Goal: Information Seeking & Learning: Learn about a topic

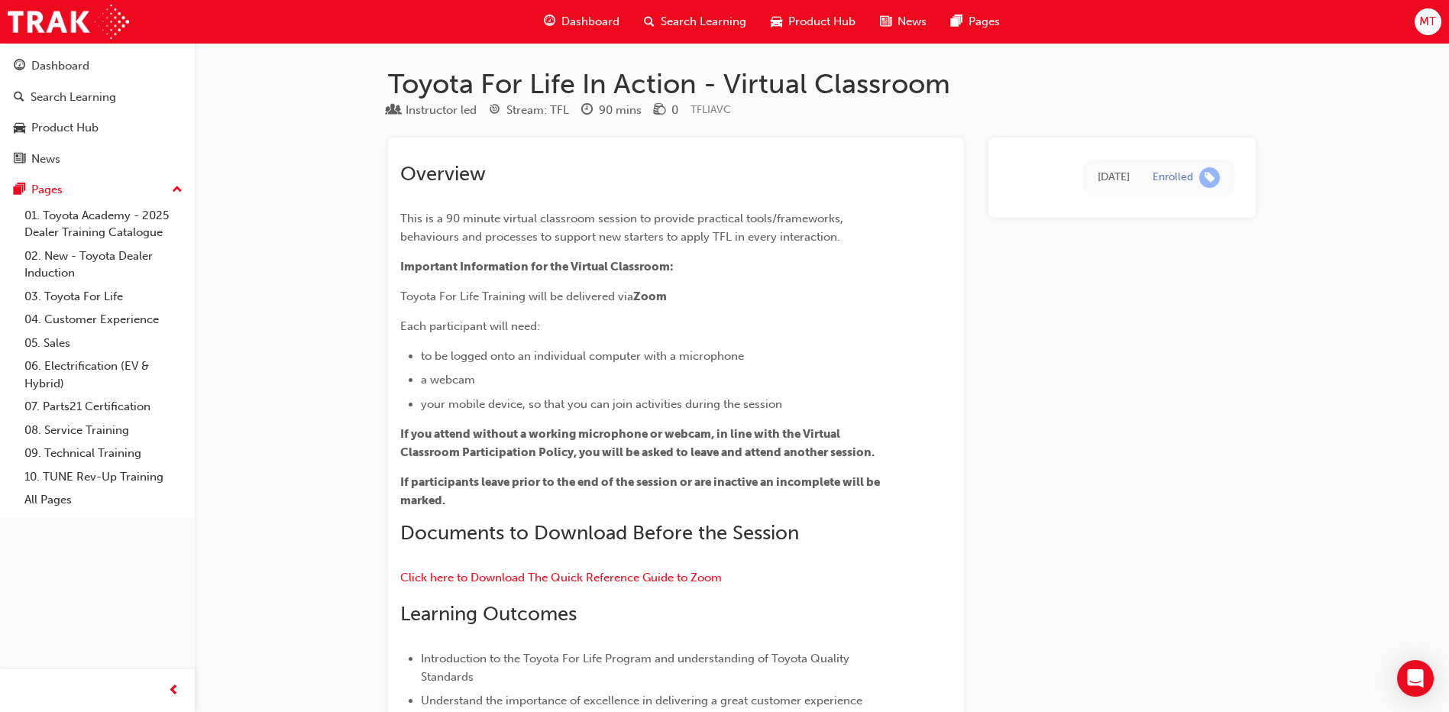
scroll to position [229, 0]
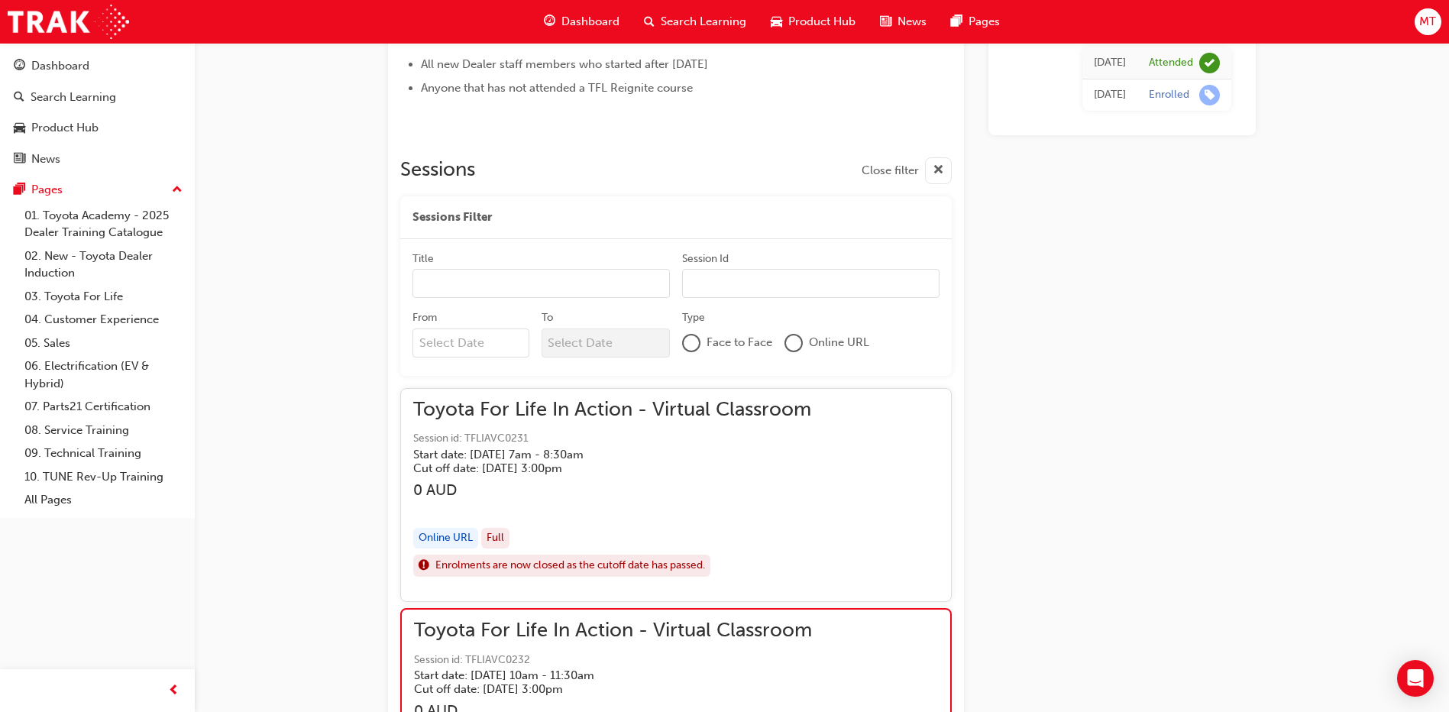
scroll to position [1129, 0]
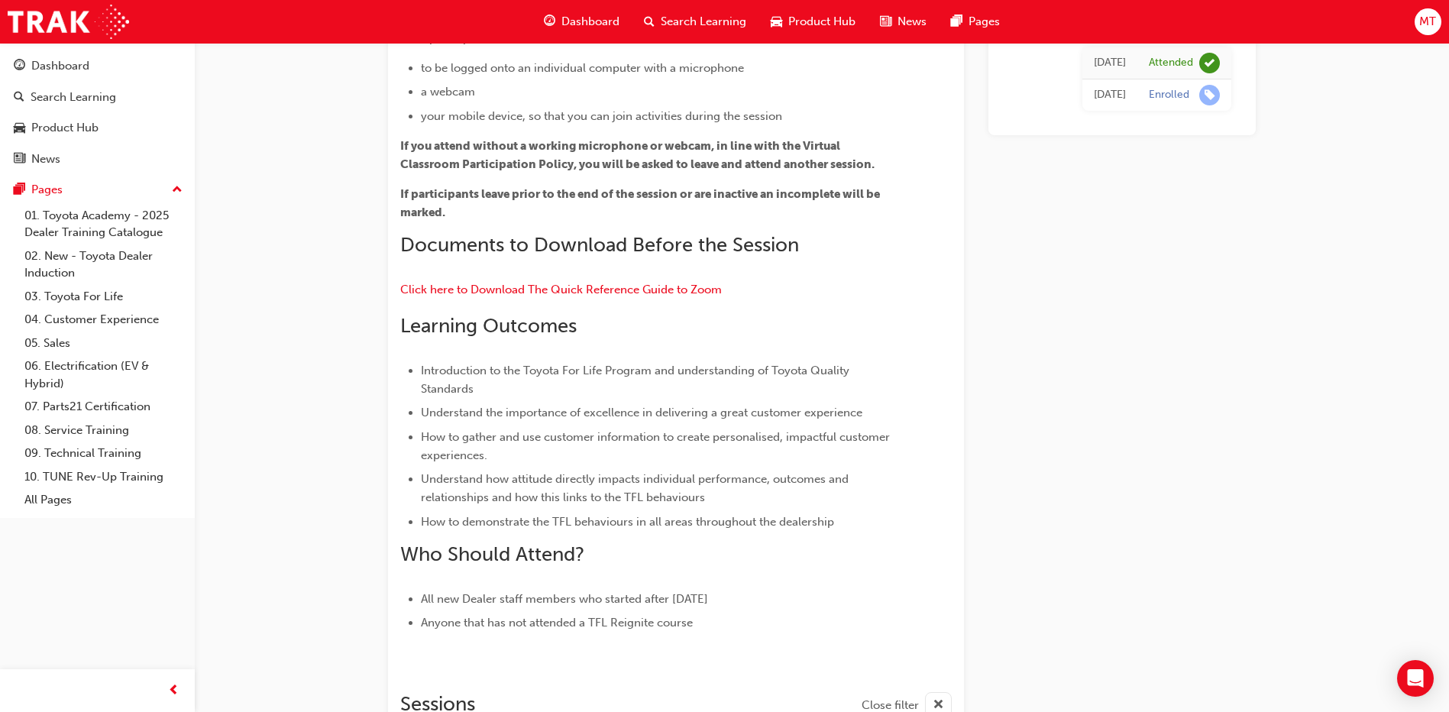
scroll to position [0, 0]
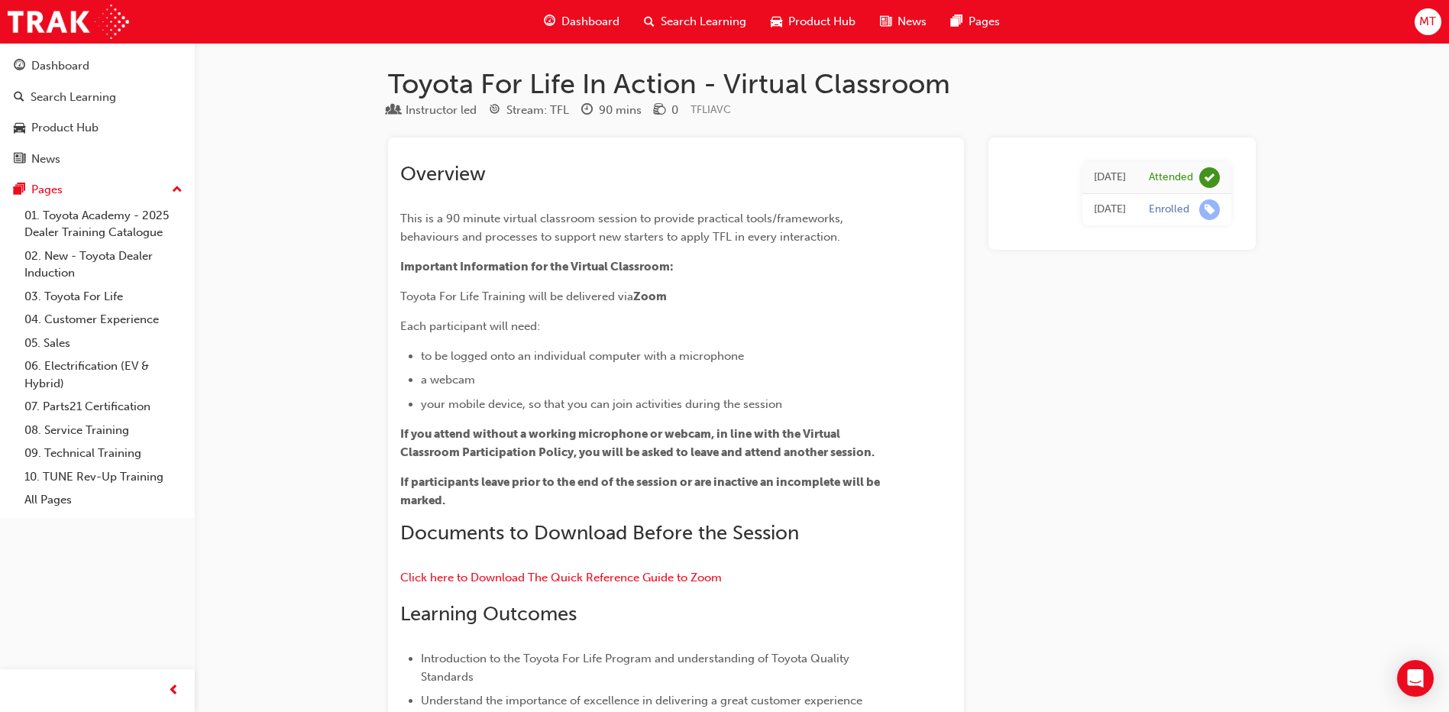
click at [559, 20] on div "Dashboard" at bounding box center [582, 21] width 100 height 31
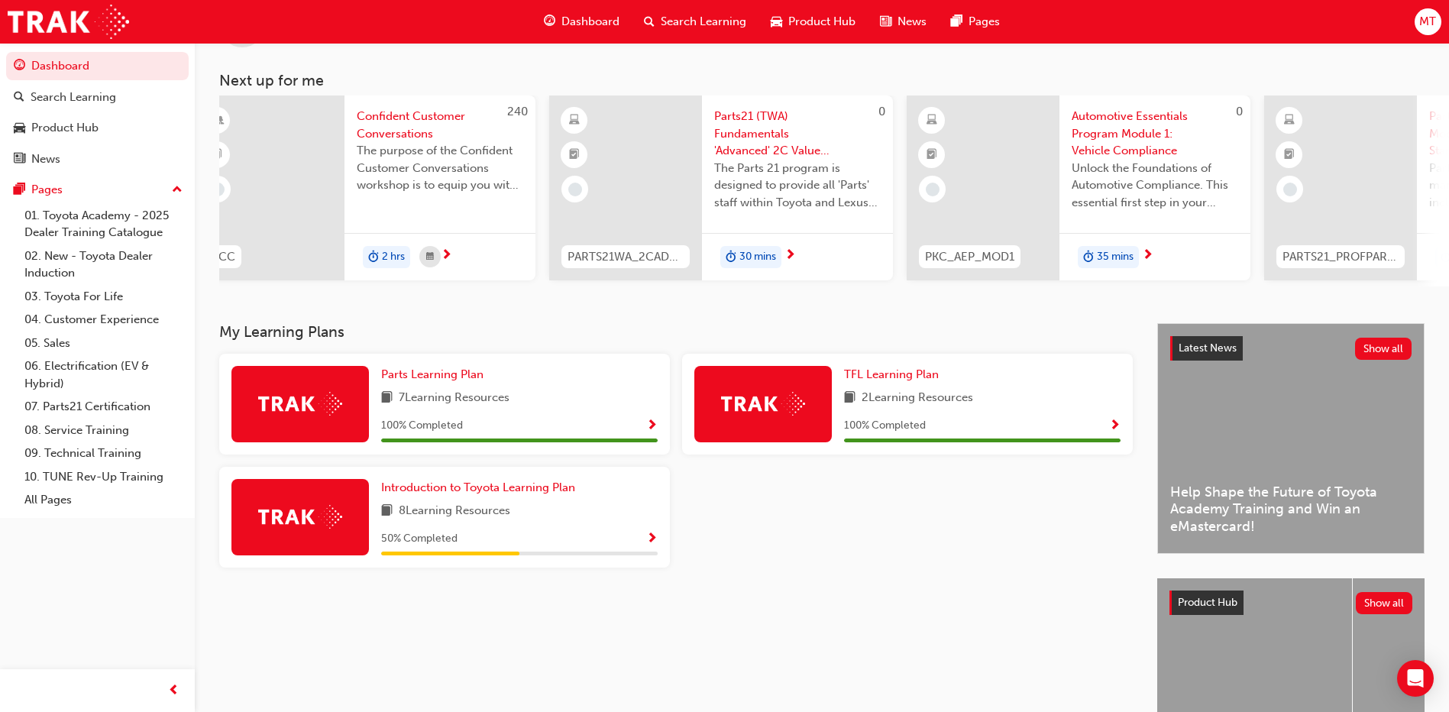
scroll to position [153, 0]
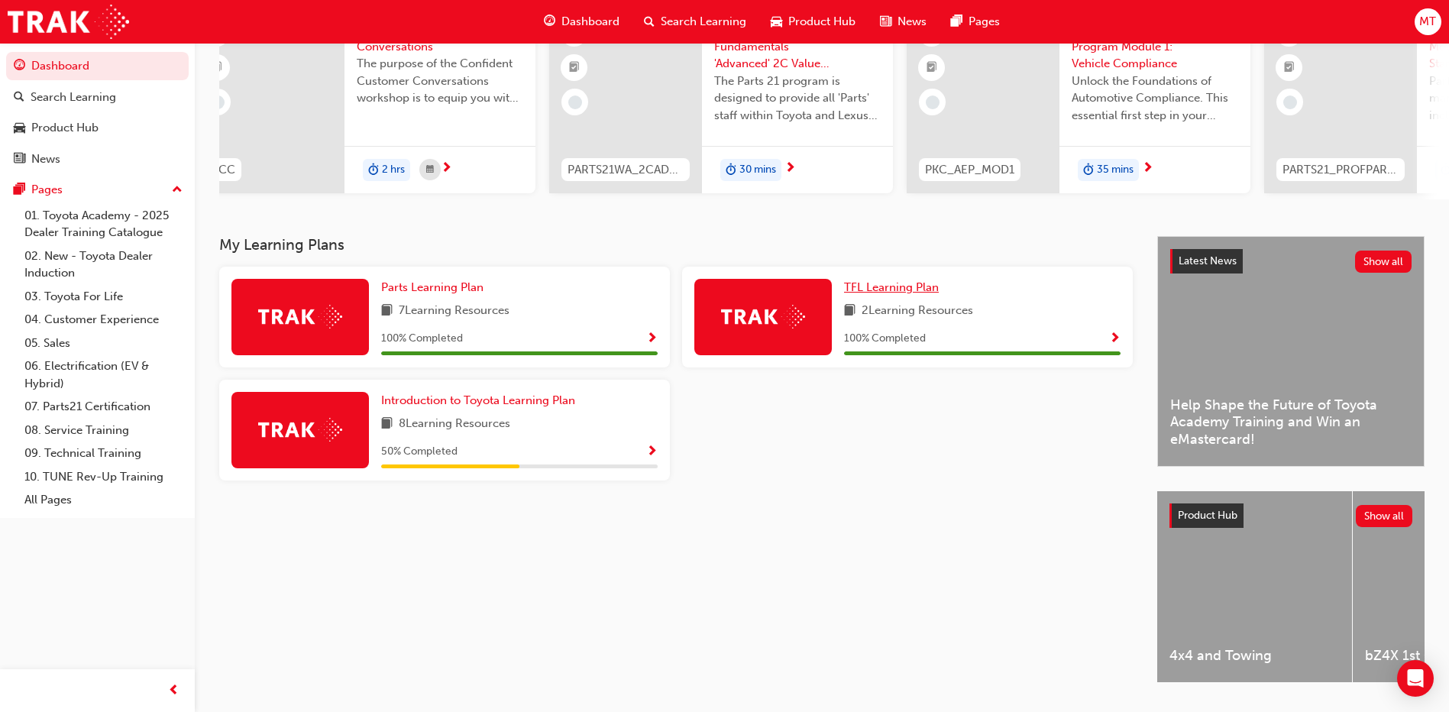
click at [894, 290] on span "TFL Learning Plan" at bounding box center [891, 287] width 95 height 14
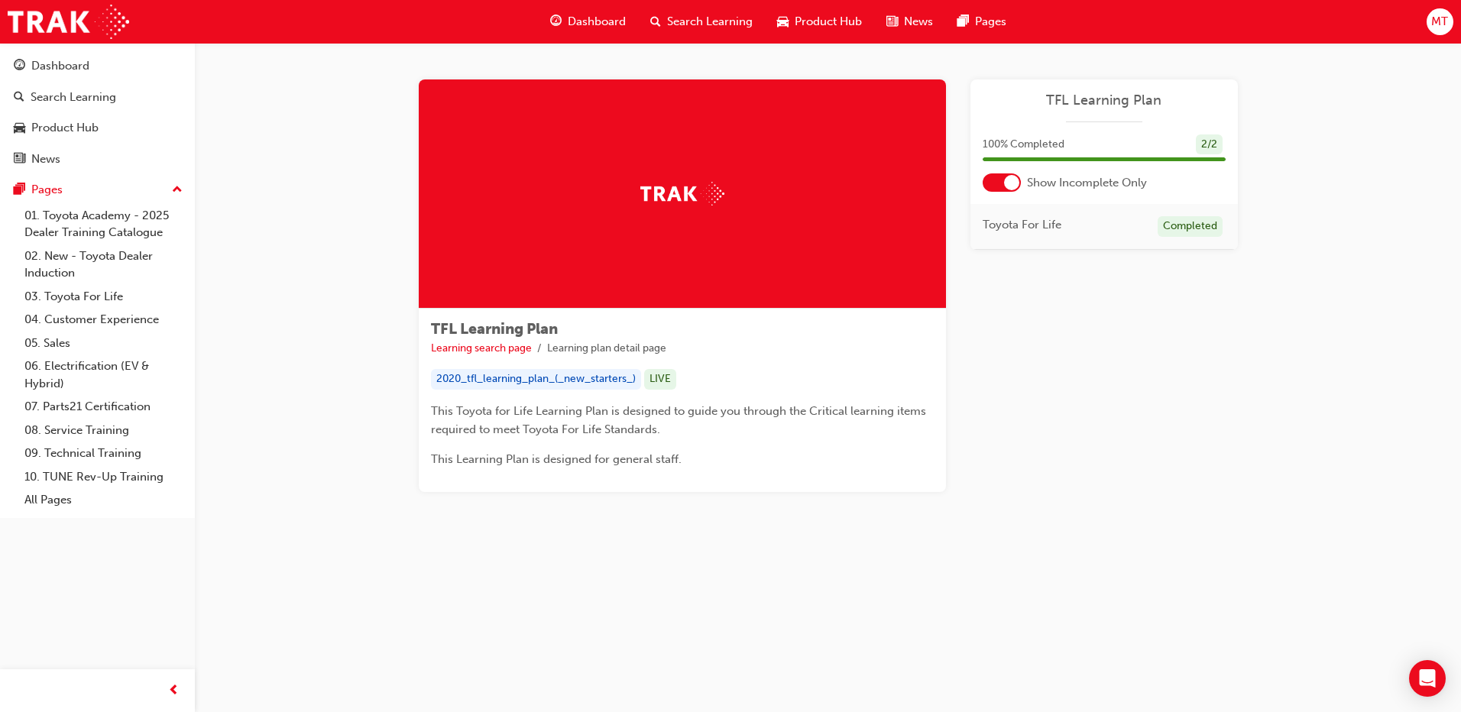
click at [1045, 219] on span "Toyota For Life" at bounding box center [1022, 225] width 79 height 18
click at [1027, 192] on div "TFL Learning Plan 100 % Completed 2 / 2 Show Incomplete Only Toyota For Life Co…" at bounding box center [1103, 164] width 267 height 170
click at [985, 161] on div "100 % Completed 2 / 2" at bounding box center [1103, 154] width 267 height 40
click at [997, 186] on div at bounding box center [1002, 182] width 38 height 18
click at [1112, 268] on link "Toyota Dealer Induction" at bounding box center [1072, 271] width 127 height 14
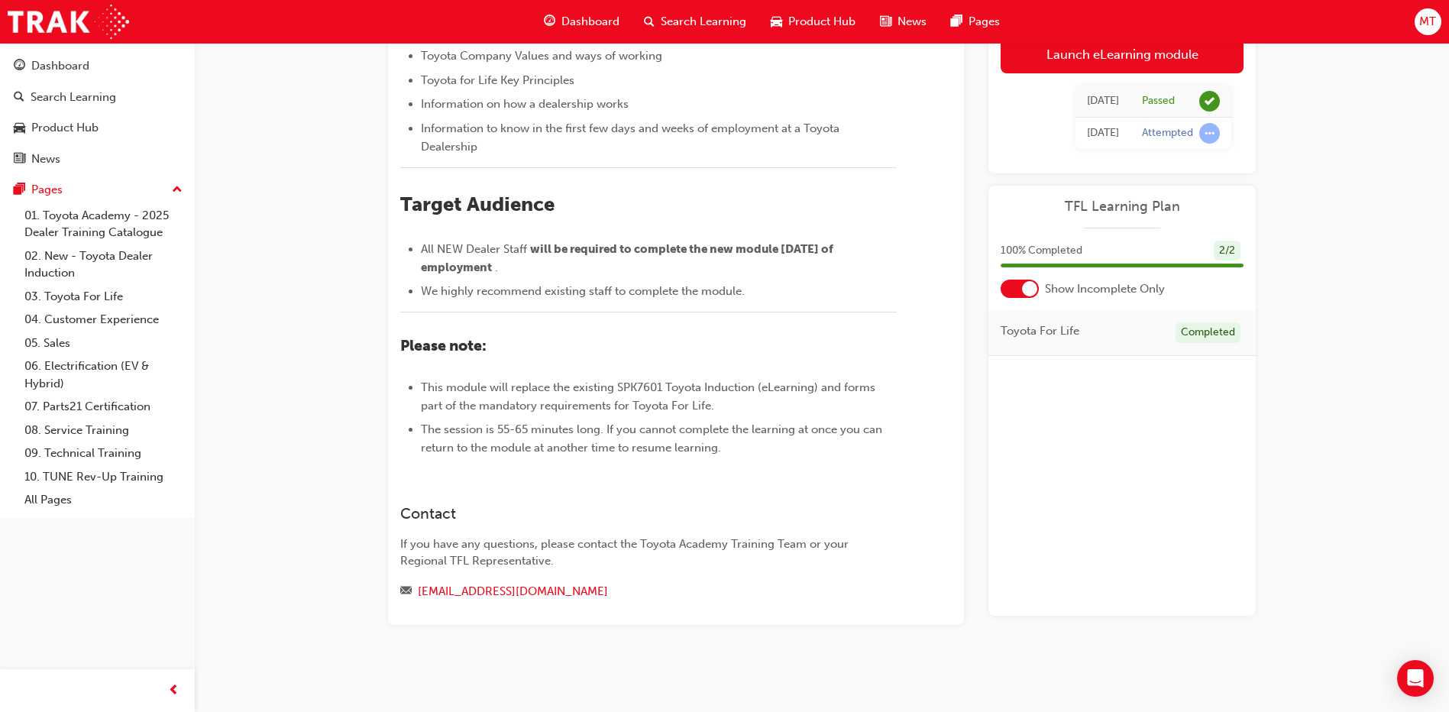
scroll to position [511, 0]
